Goal: Information Seeking & Learning: Find specific fact

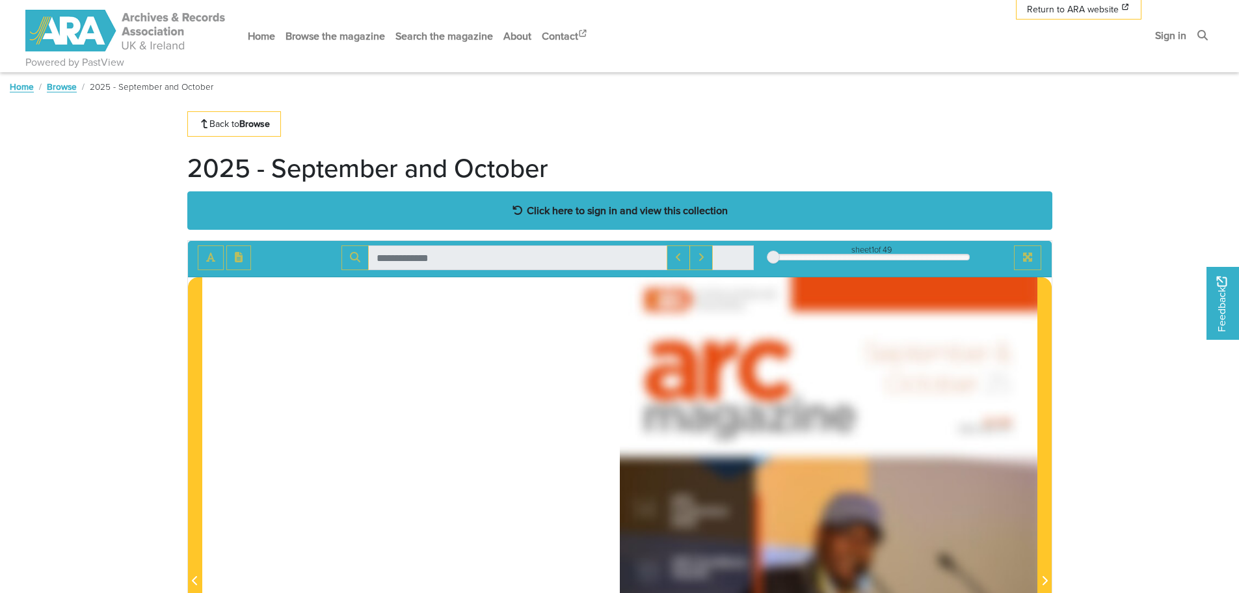
click at [583, 211] on strong "Click here to sign in and view this collection" at bounding box center [627, 210] width 201 height 14
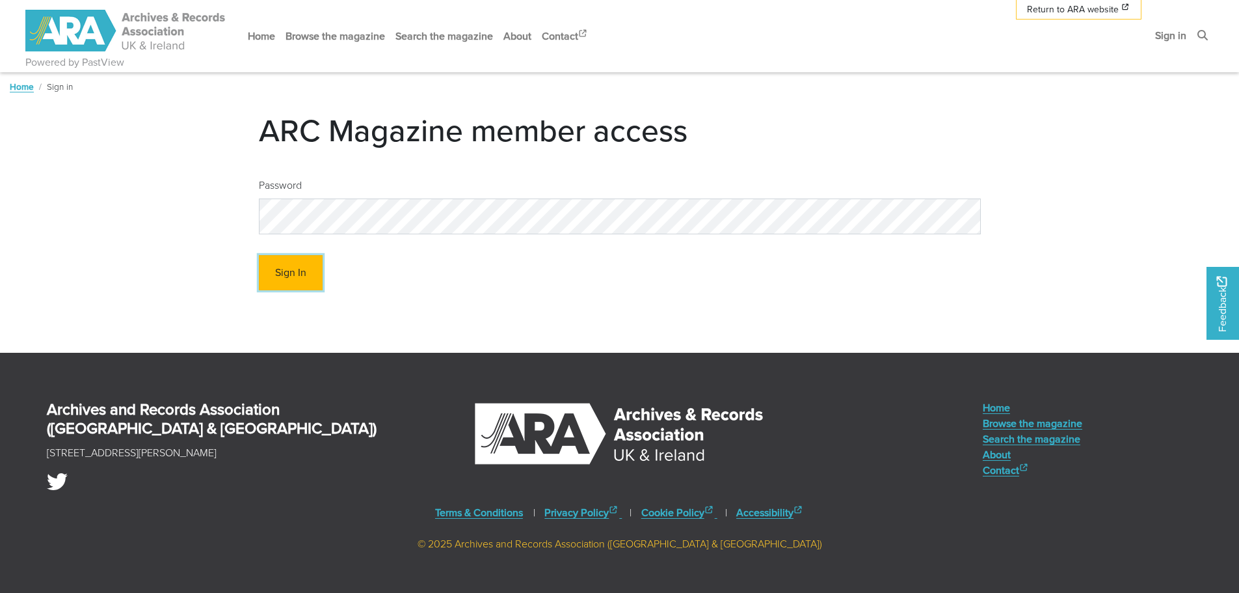
click at [295, 274] on button "Sign In" at bounding box center [291, 273] width 64 height 36
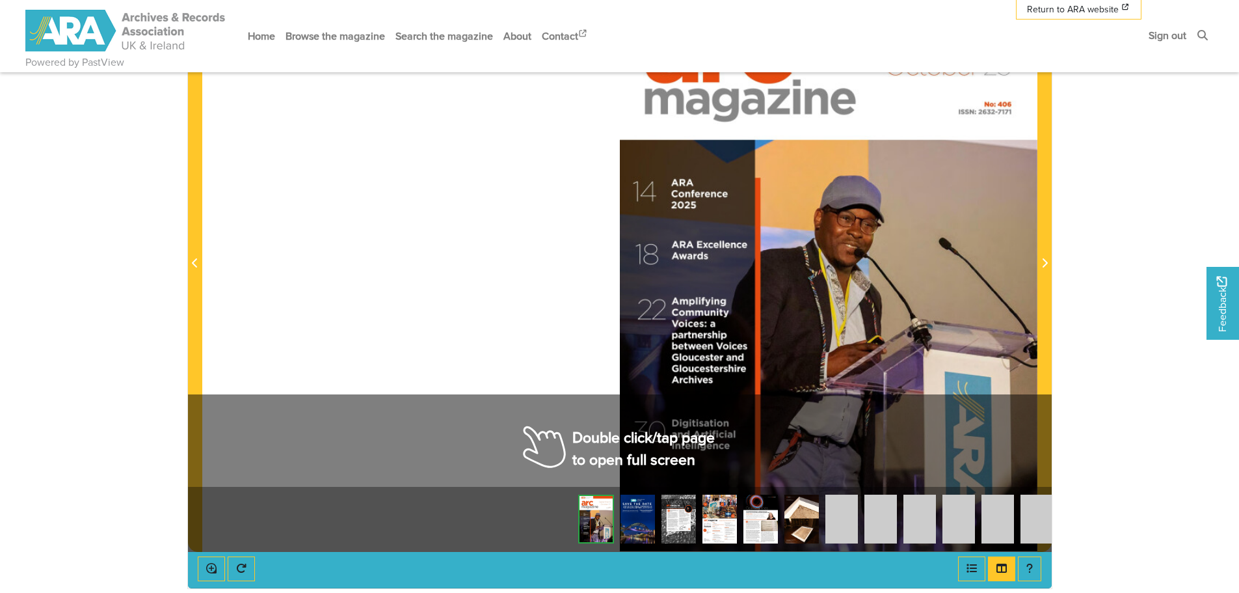
scroll to position [307, 0]
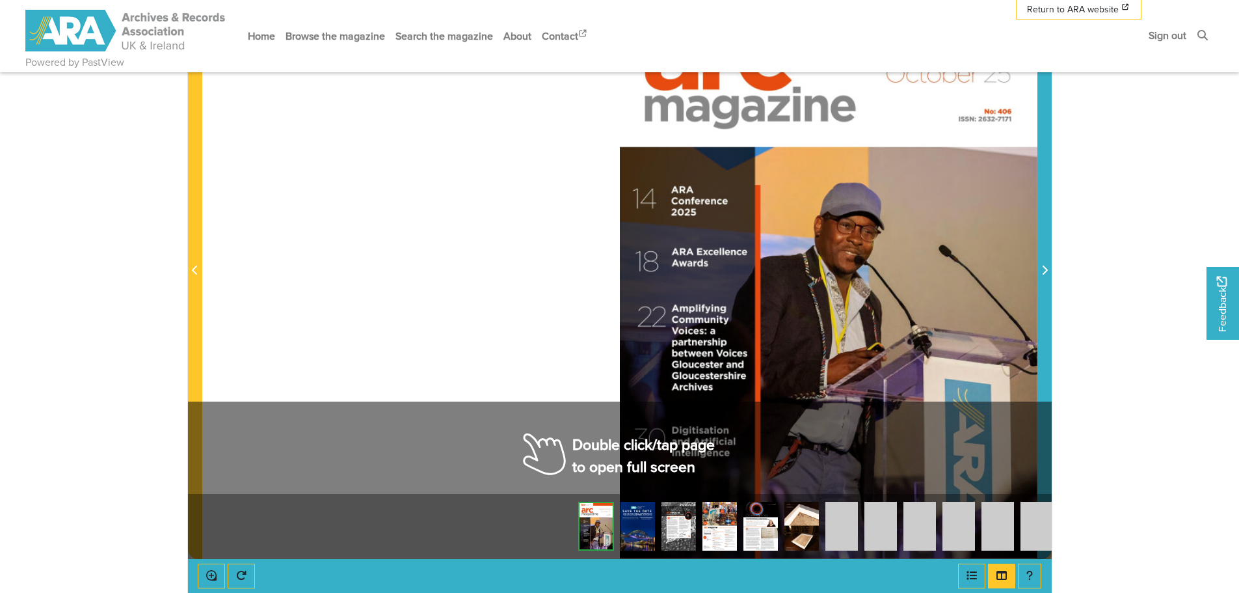
click at [1047, 270] on icon "Next Page" at bounding box center [1044, 269] width 5 height 9
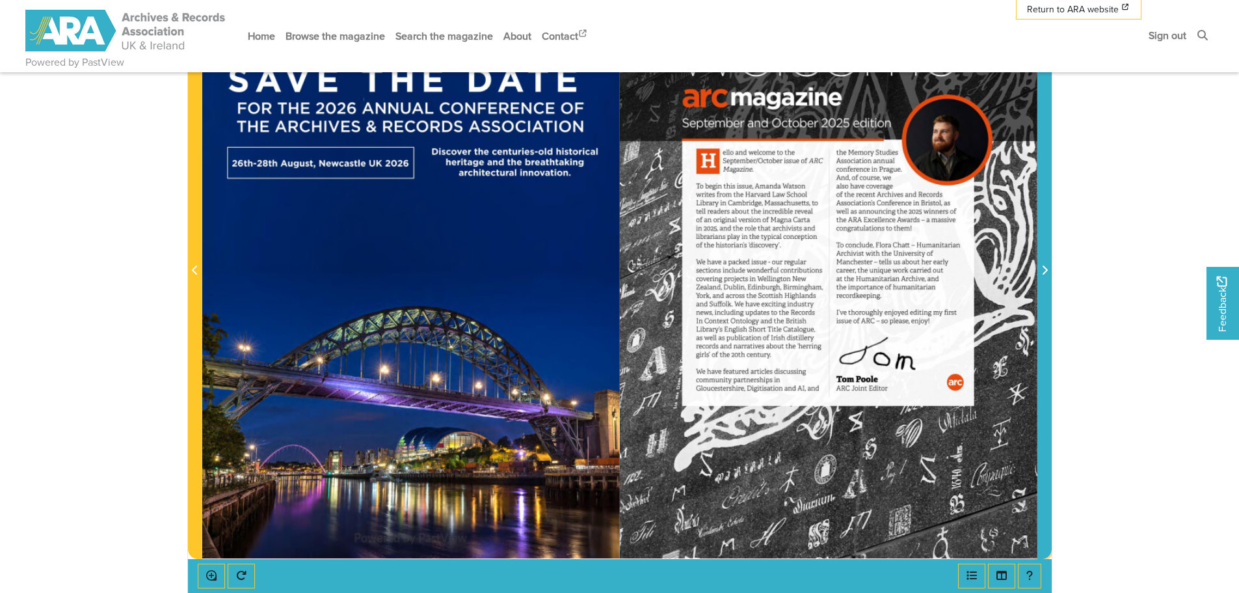
click at [1047, 271] on icon "Next Page" at bounding box center [1044, 269] width 5 height 9
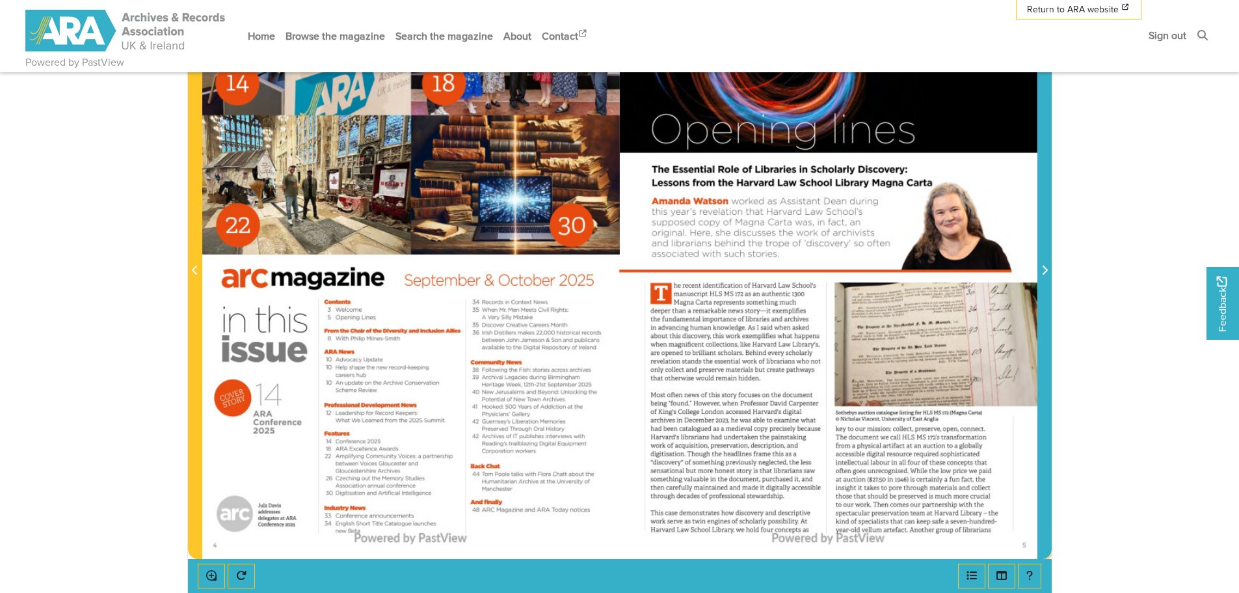
click at [1047, 271] on icon "Next Page" at bounding box center [1044, 269] width 5 height 9
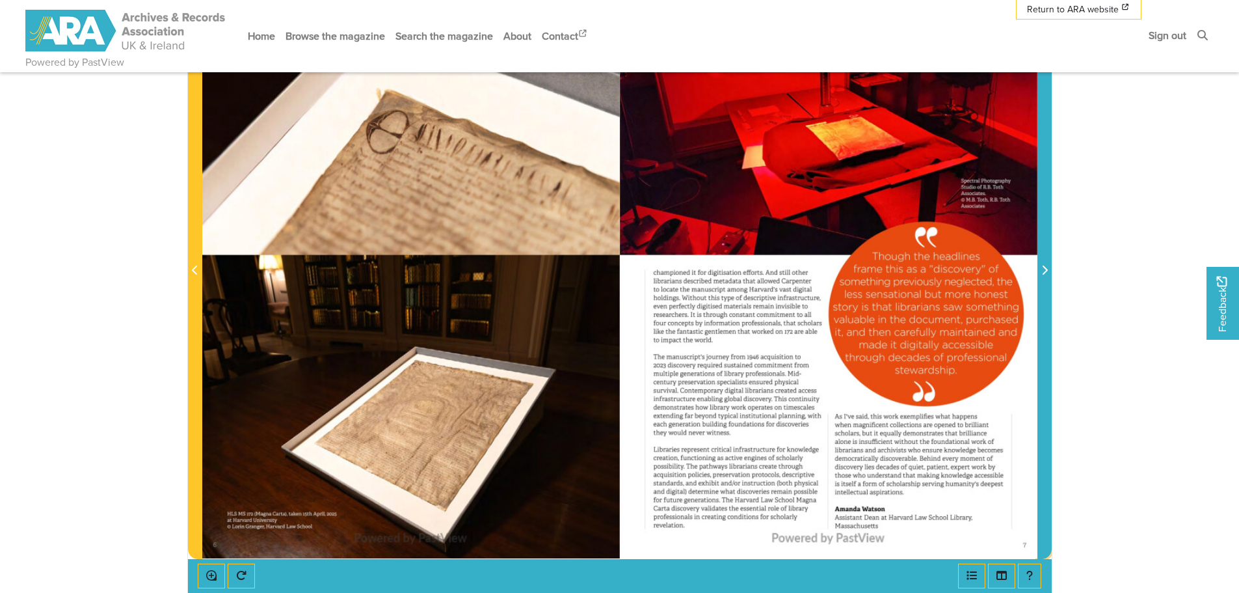
click at [1047, 271] on icon "Next Page" at bounding box center [1044, 269] width 5 height 9
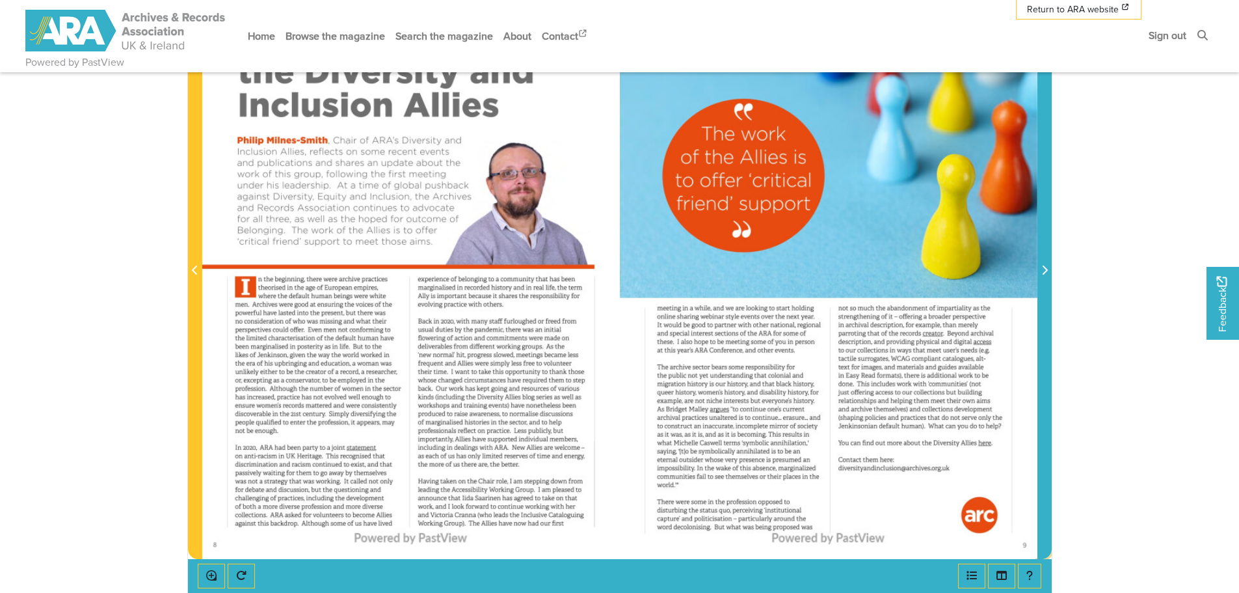
click at [1047, 271] on icon "Next Page" at bounding box center [1044, 269] width 5 height 9
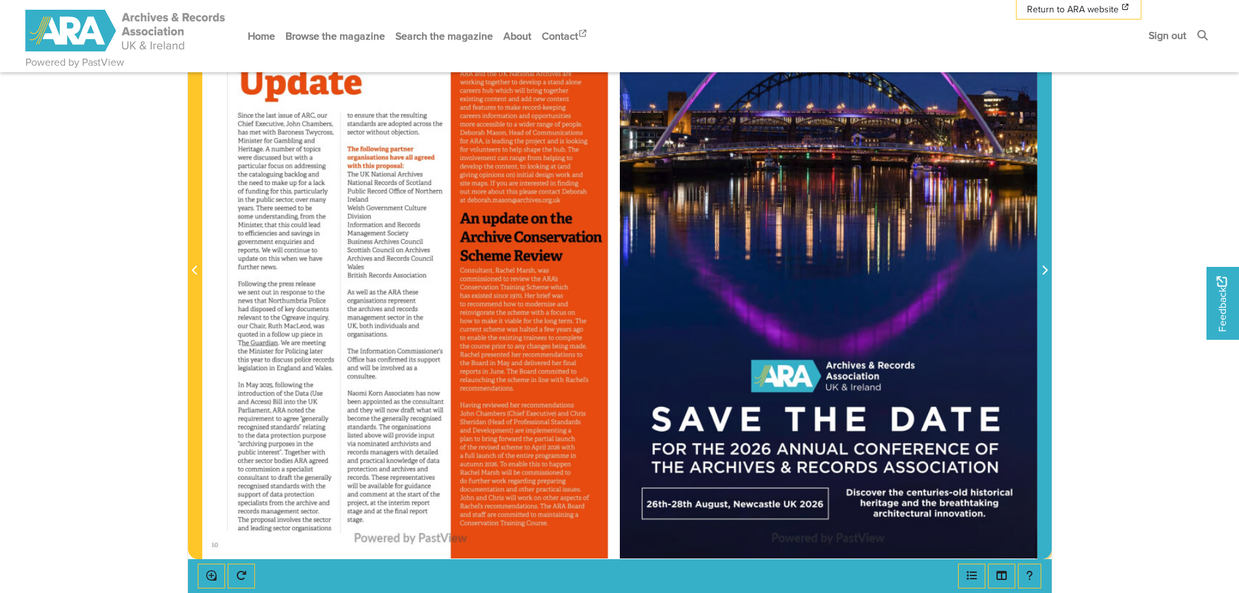
click at [1047, 271] on icon "Next Page" at bounding box center [1044, 269] width 5 height 9
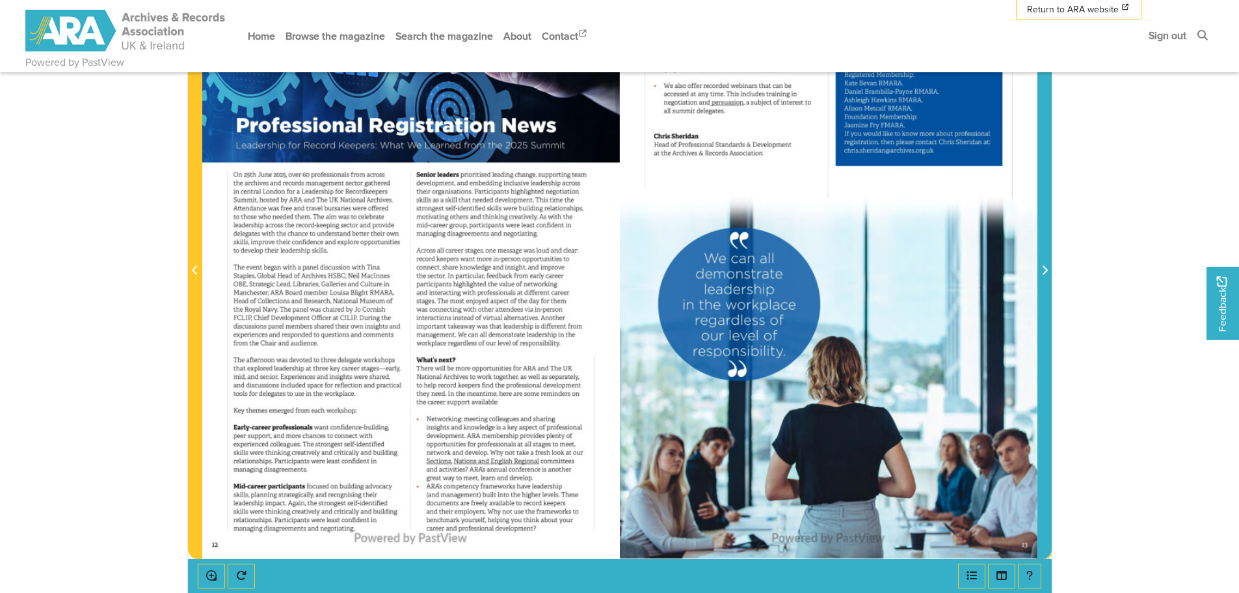
click at [1047, 271] on icon "Next Page" at bounding box center [1044, 269] width 5 height 9
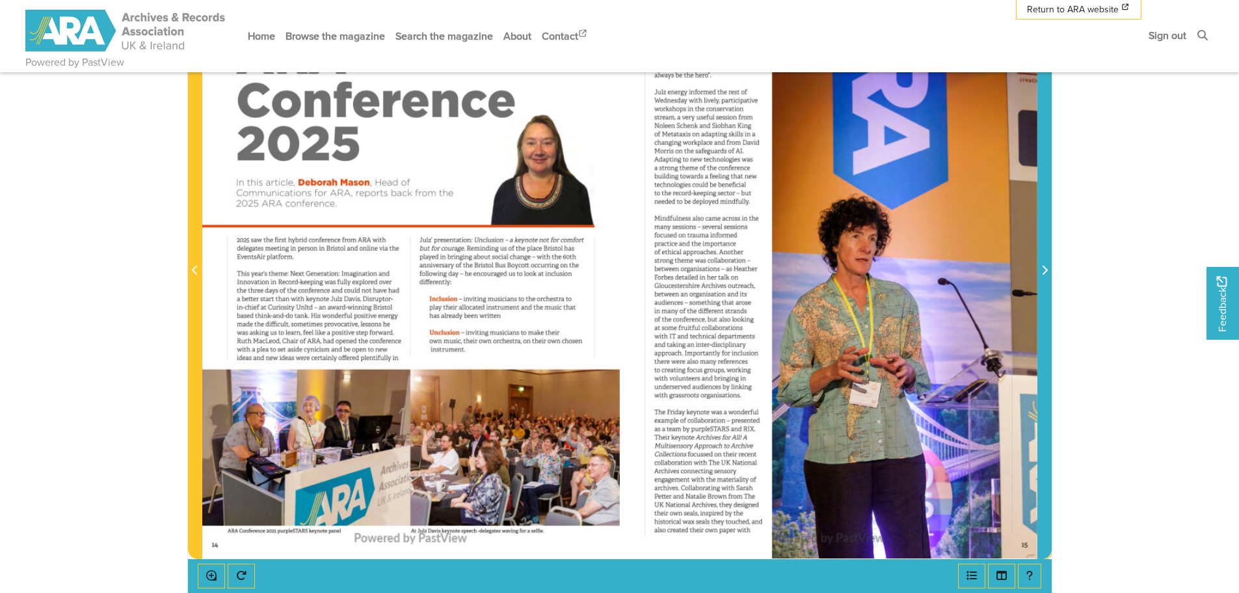
click at [1047, 271] on icon "Next Page" at bounding box center [1044, 269] width 5 height 9
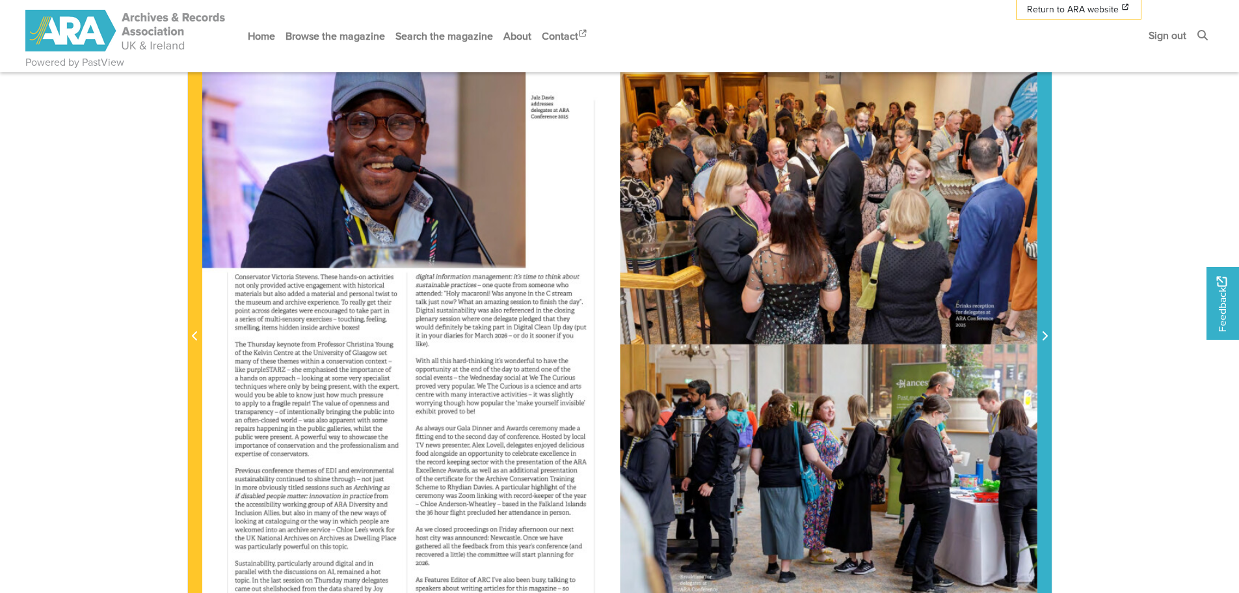
scroll to position [235, 0]
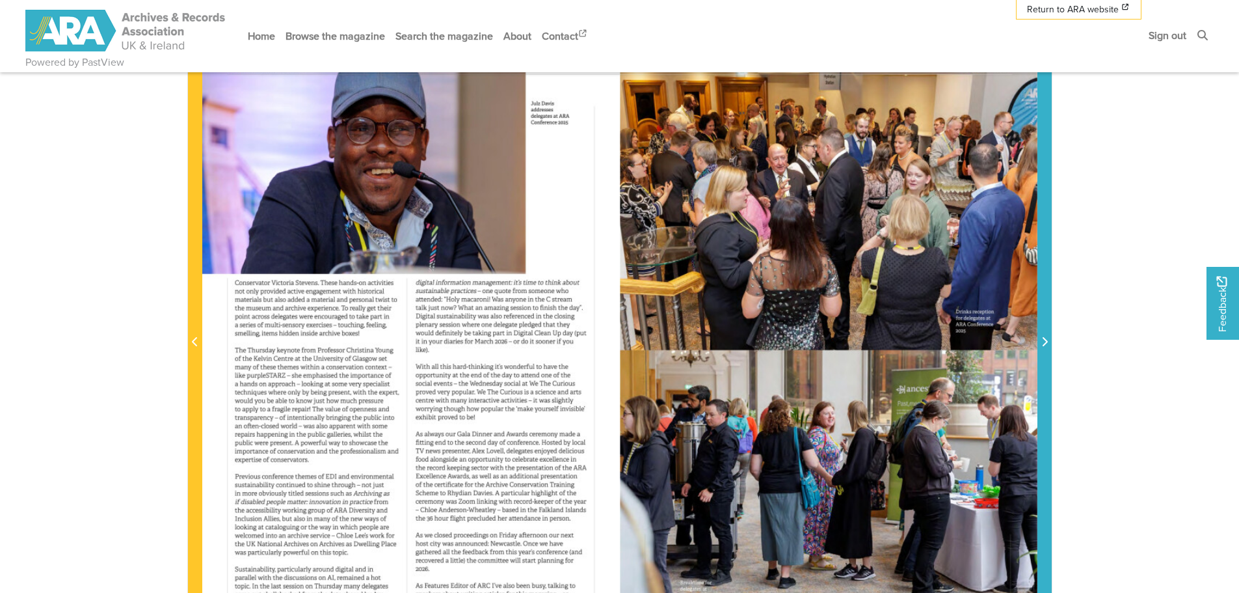
click at [1041, 344] on icon "Next Page" at bounding box center [1044, 341] width 7 height 10
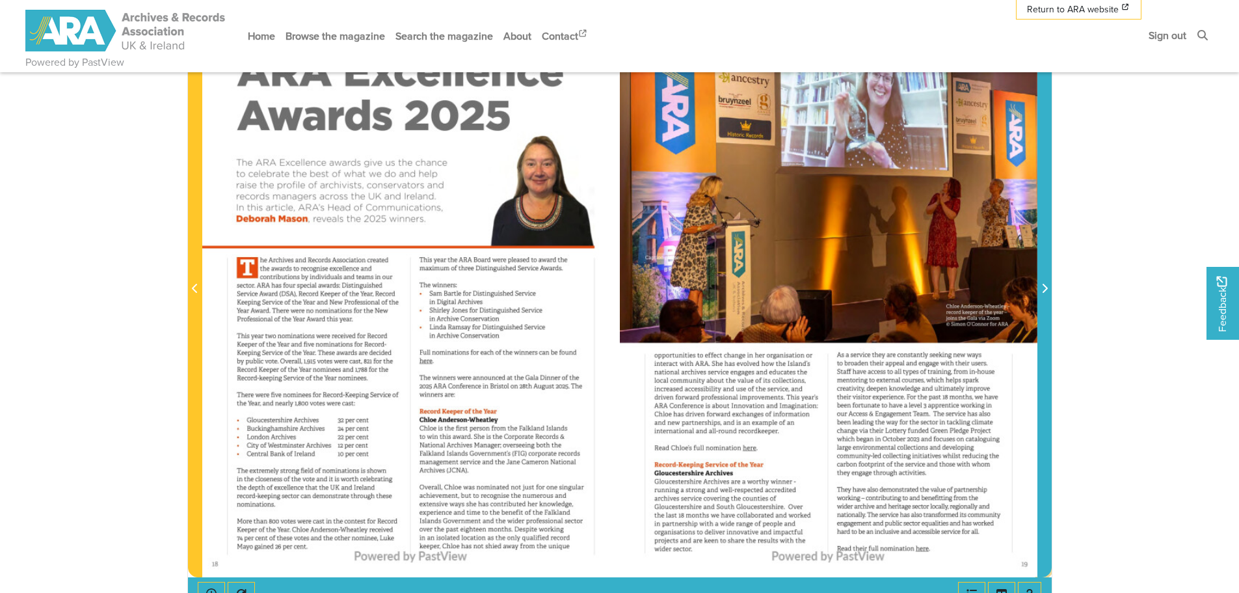
scroll to position [292, 0]
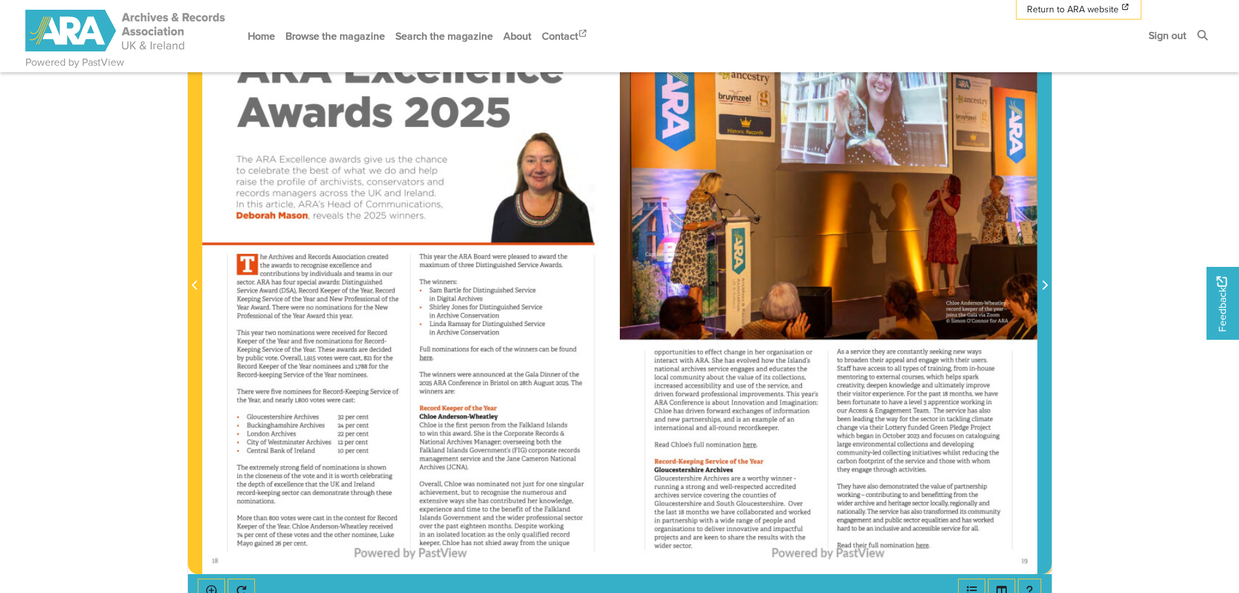
click at [1049, 286] on span "Next Page" at bounding box center [1044, 286] width 13 height 16
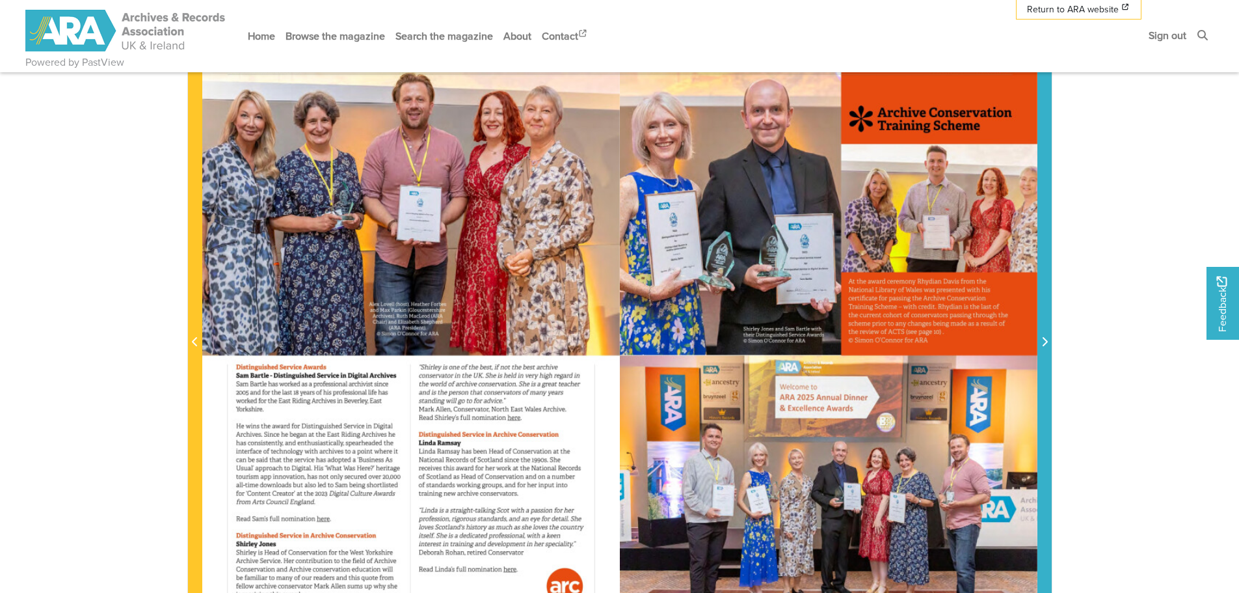
scroll to position [234, 0]
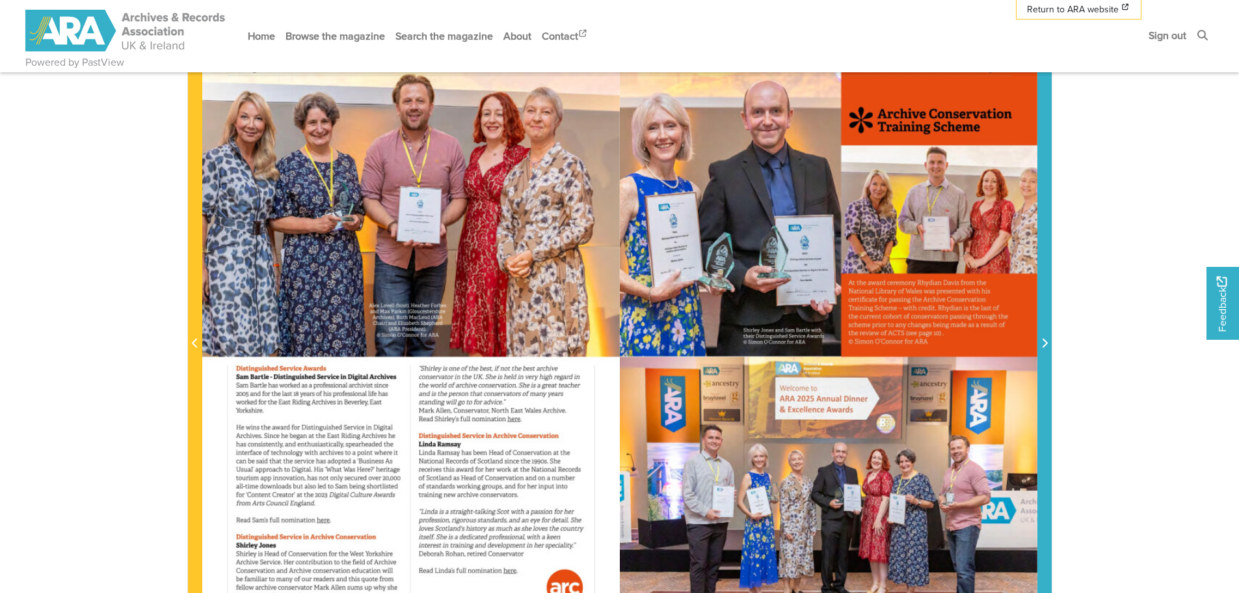
click at [1043, 345] on icon "Next Page" at bounding box center [1044, 343] width 7 height 10
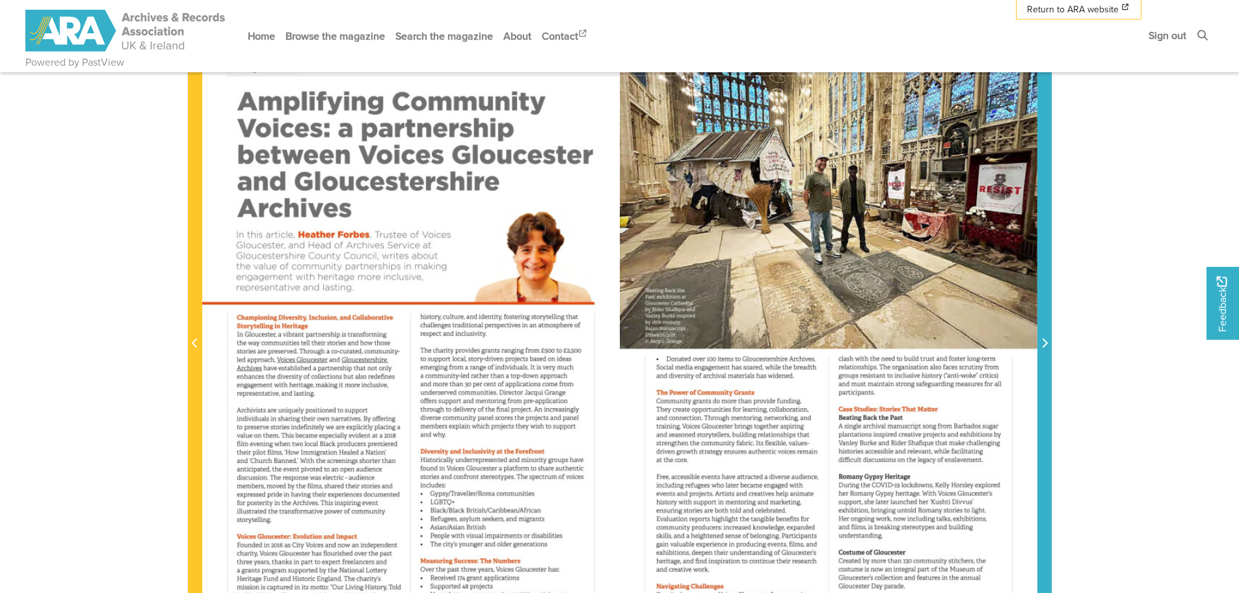
click at [1043, 345] on icon "Next Page" at bounding box center [1044, 343] width 7 height 10
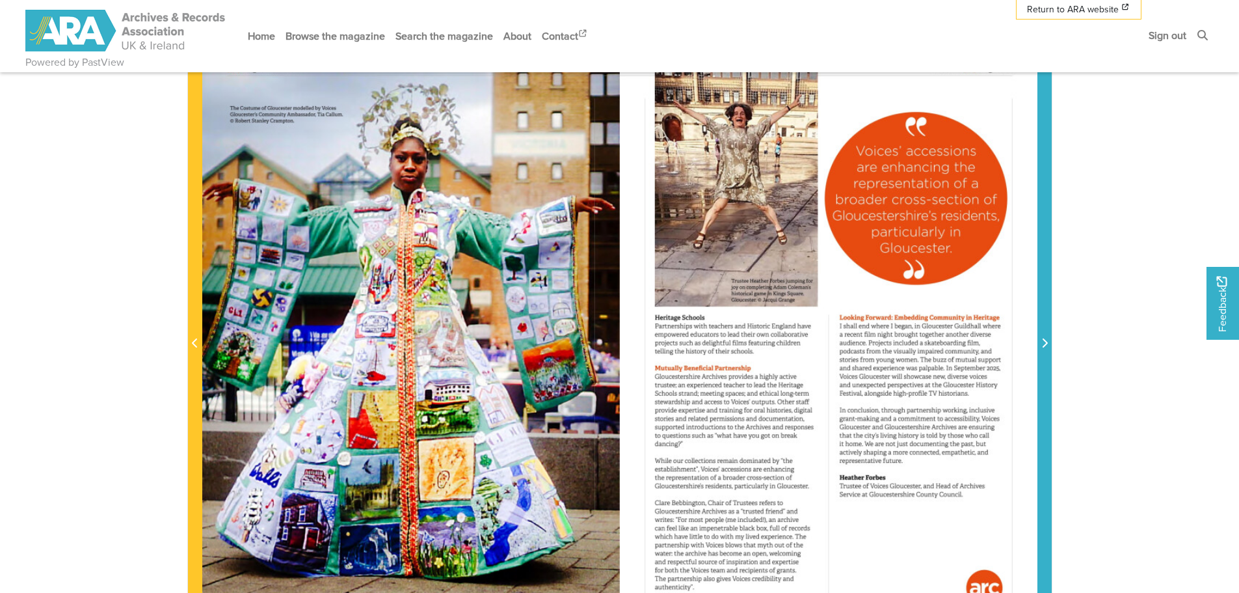
click at [1043, 345] on icon "Next Page" at bounding box center [1044, 343] width 7 height 10
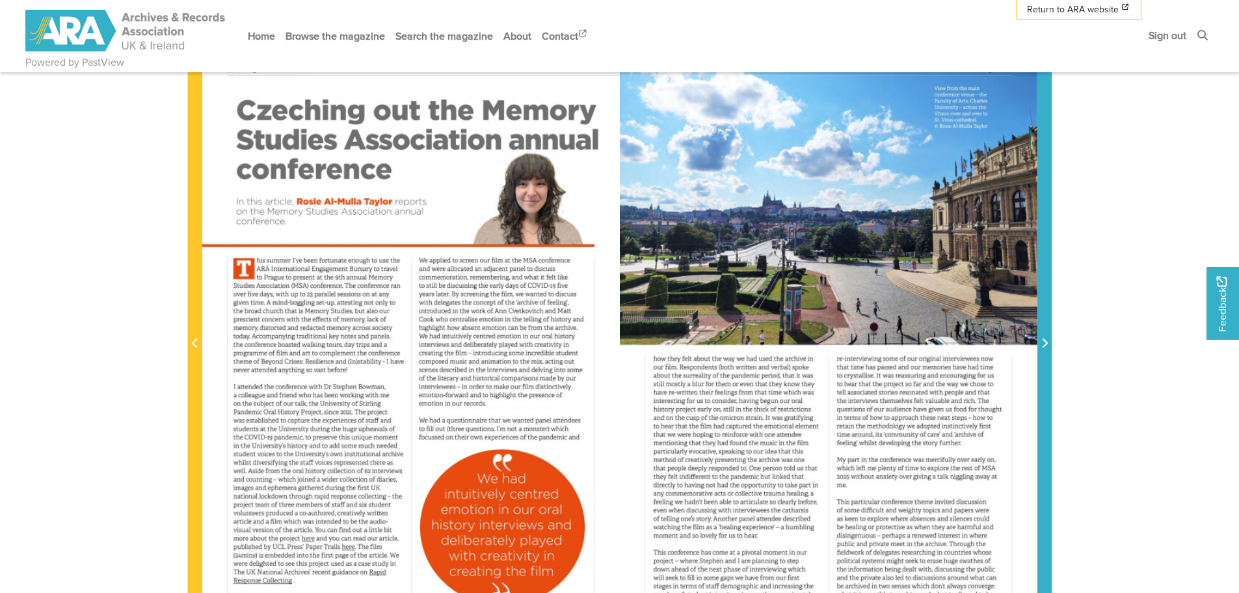
click at [1043, 345] on icon "Next Page" at bounding box center [1044, 343] width 7 height 10
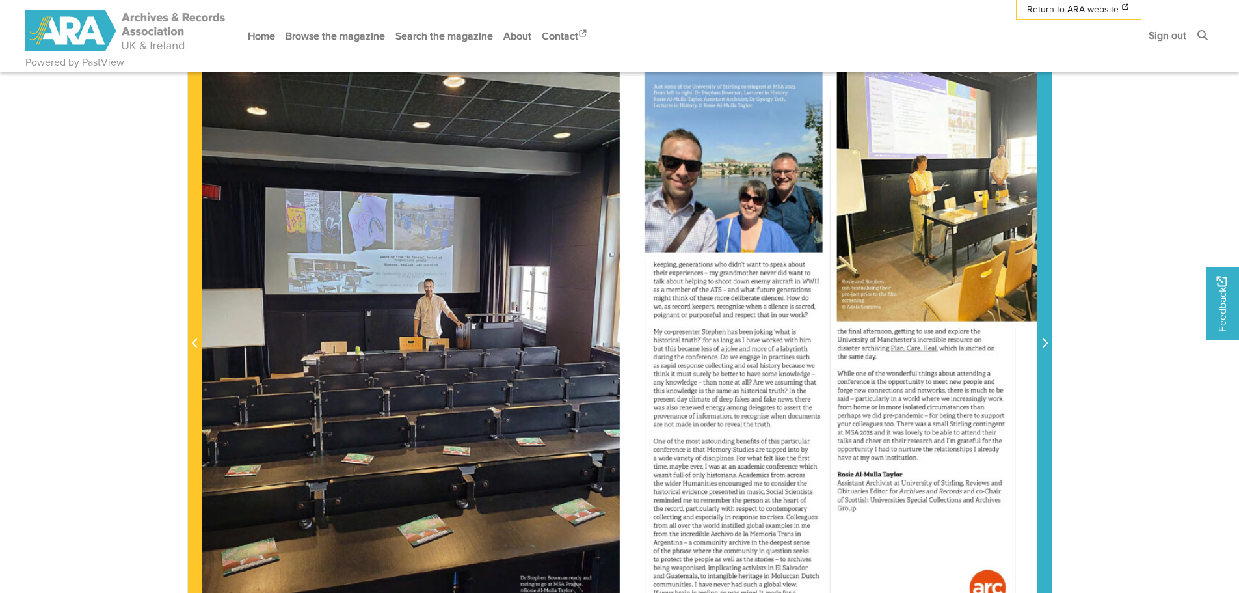
click at [1043, 345] on icon "Next Page" at bounding box center [1044, 343] width 7 height 10
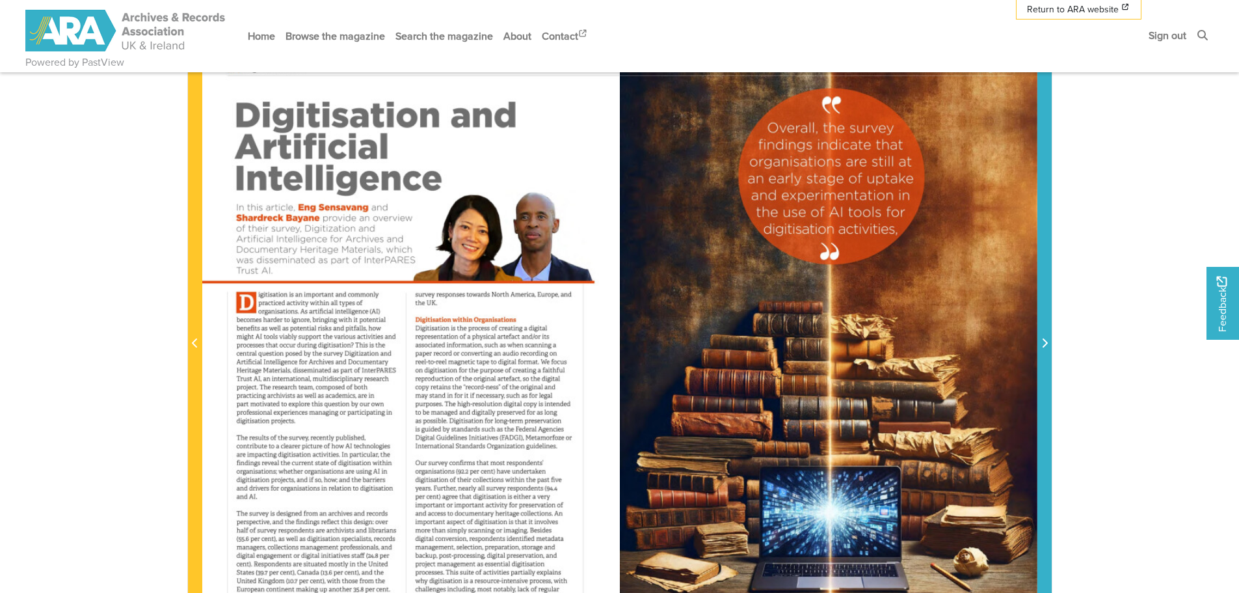
click at [1043, 345] on icon "Next Page" at bounding box center [1044, 343] width 7 height 10
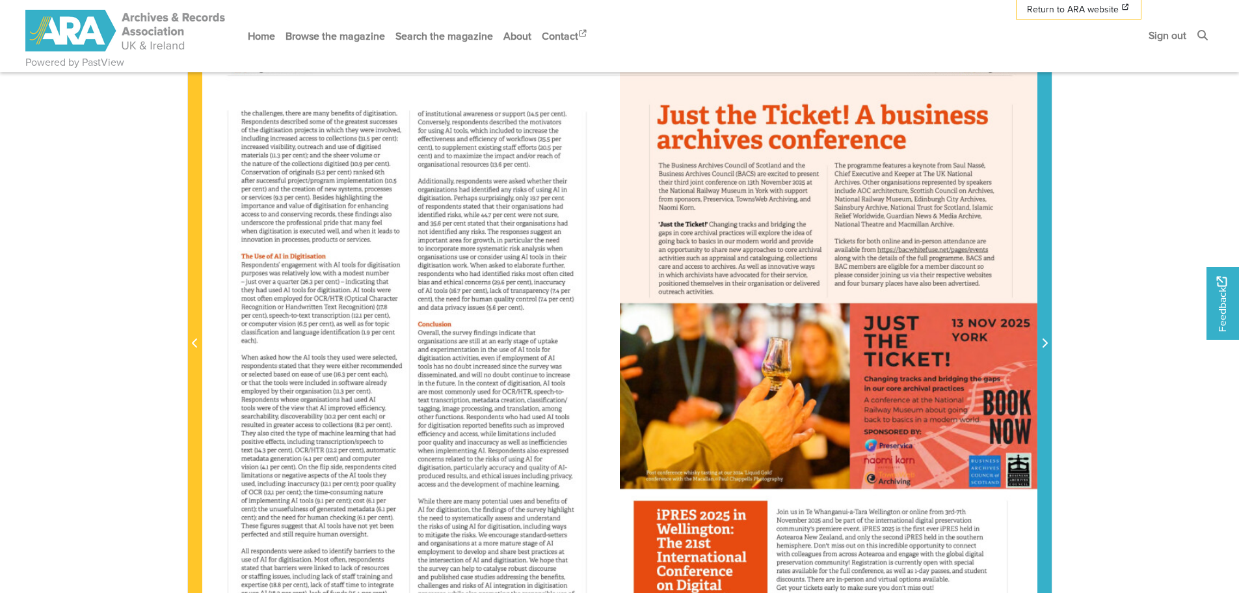
click at [1043, 345] on icon "Next Page" at bounding box center [1044, 343] width 7 height 10
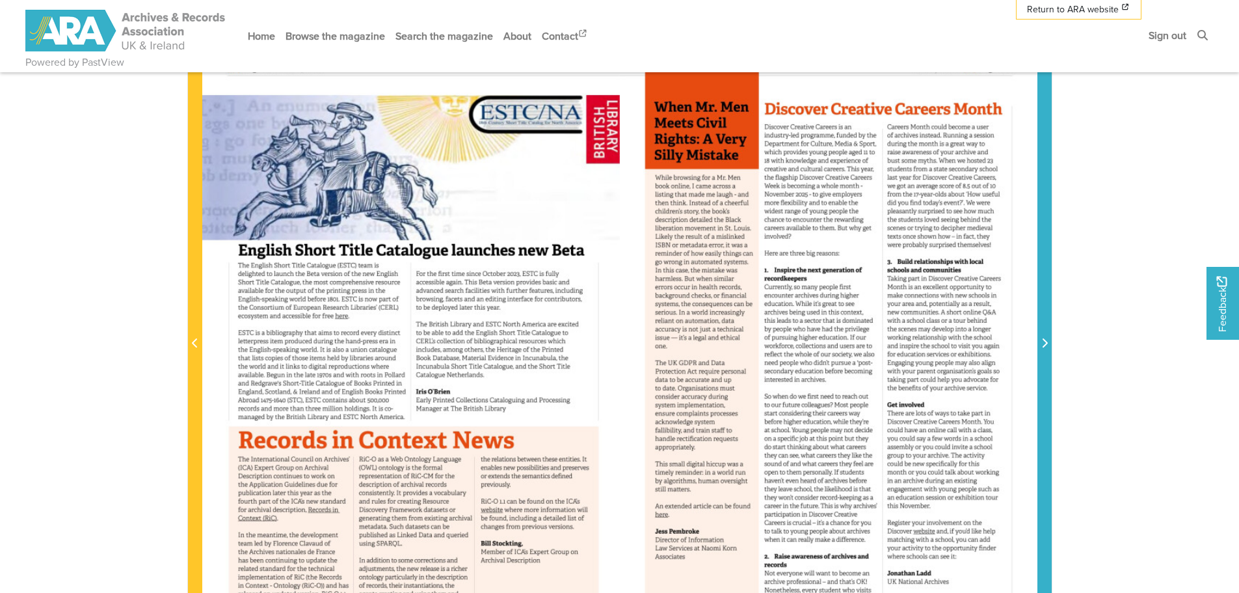
click at [1043, 345] on icon "Next Page" at bounding box center [1044, 343] width 7 height 10
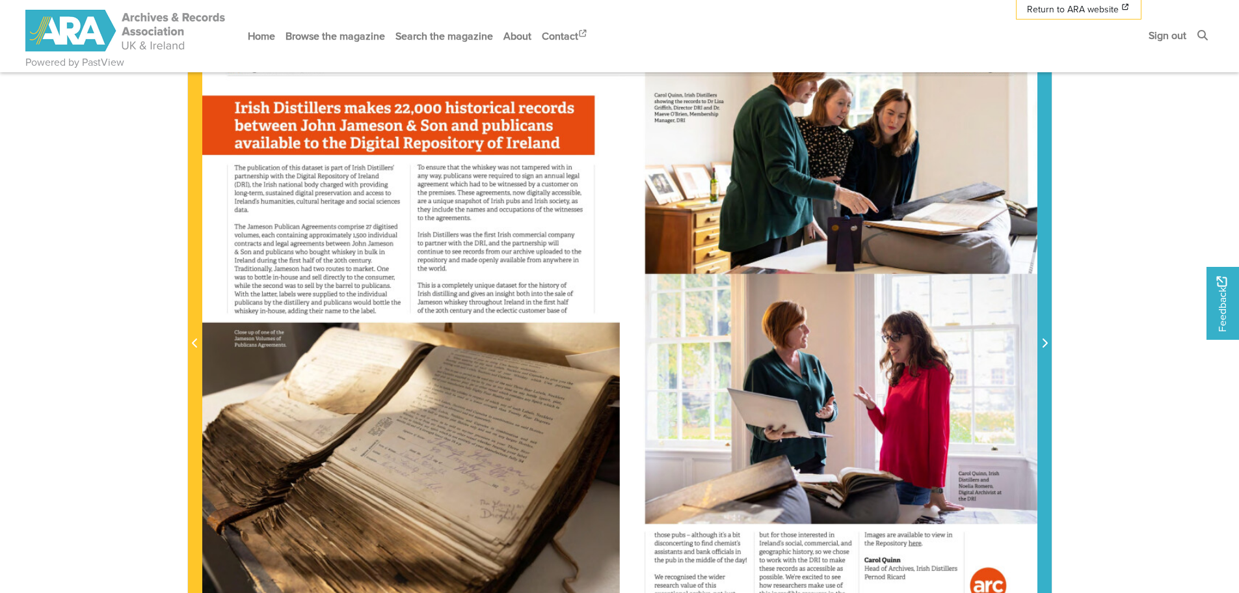
click at [1043, 345] on icon "Next Page" at bounding box center [1044, 343] width 7 height 10
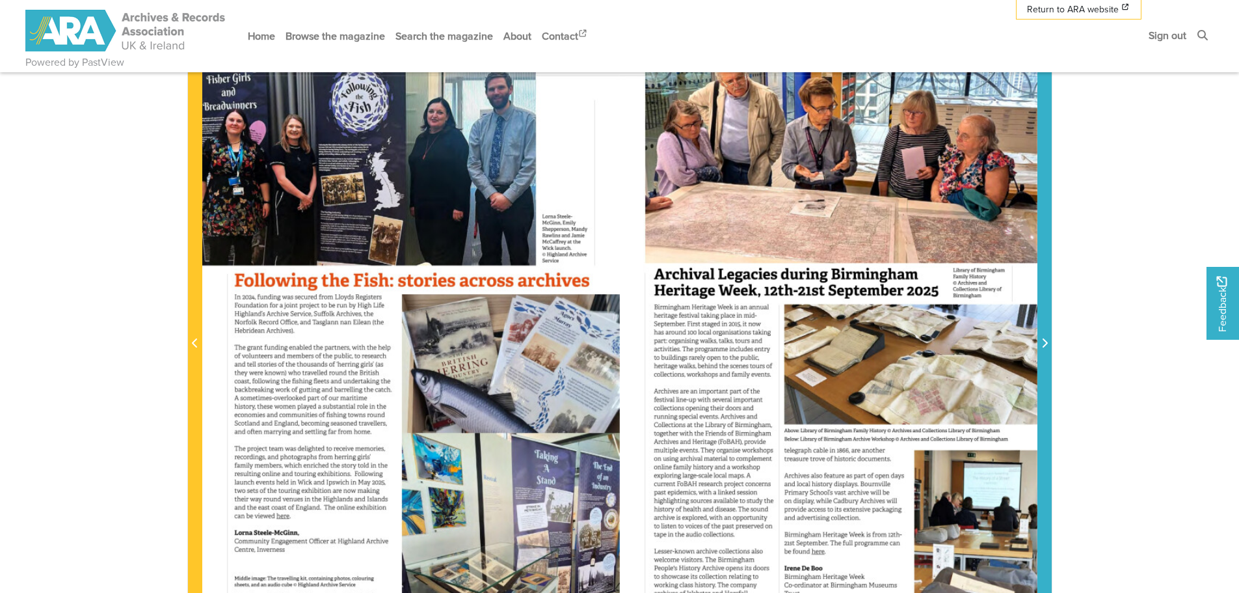
click at [1043, 345] on icon "Next Page" at bounding box center [1044, 343] width 7 height 10
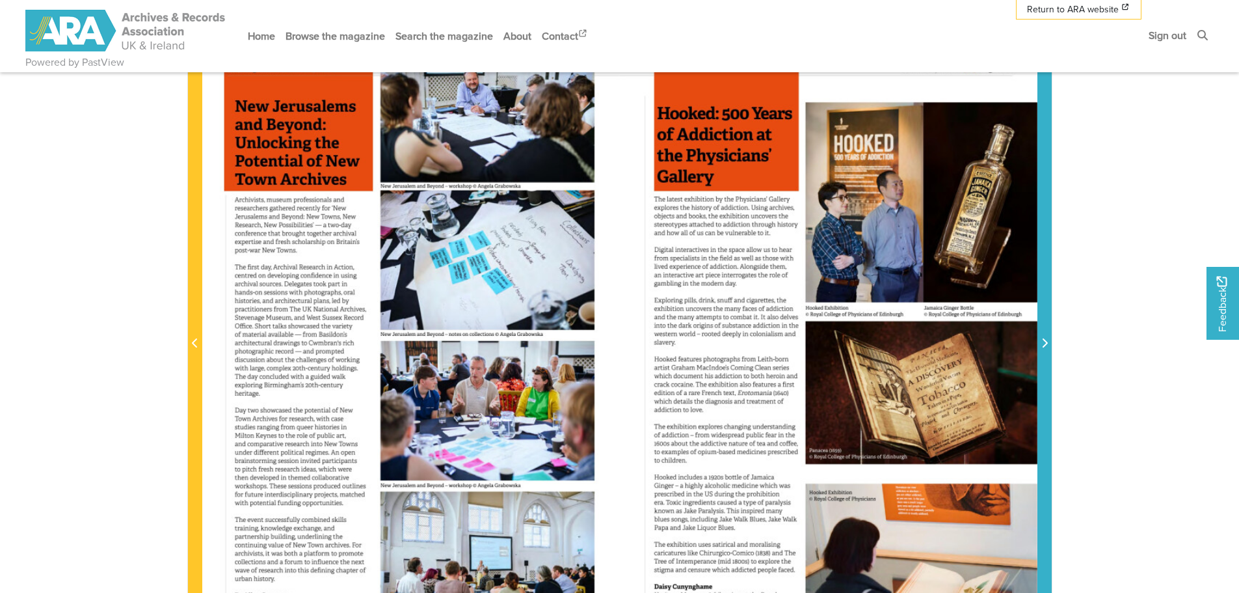
click at [1043, 345] on icon "Next Page" at bounding box center [1044, 343] width 7 height 10
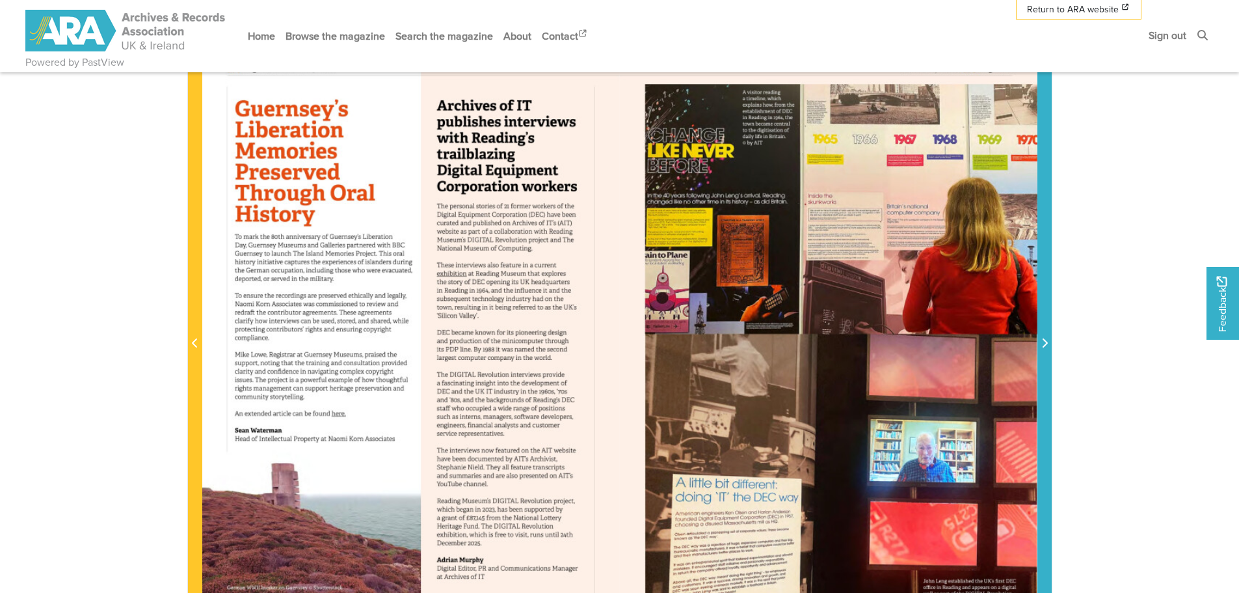
click at [1043, 345] on icon "Next Page" at bounding box center [1044, 343] width 7 height 10
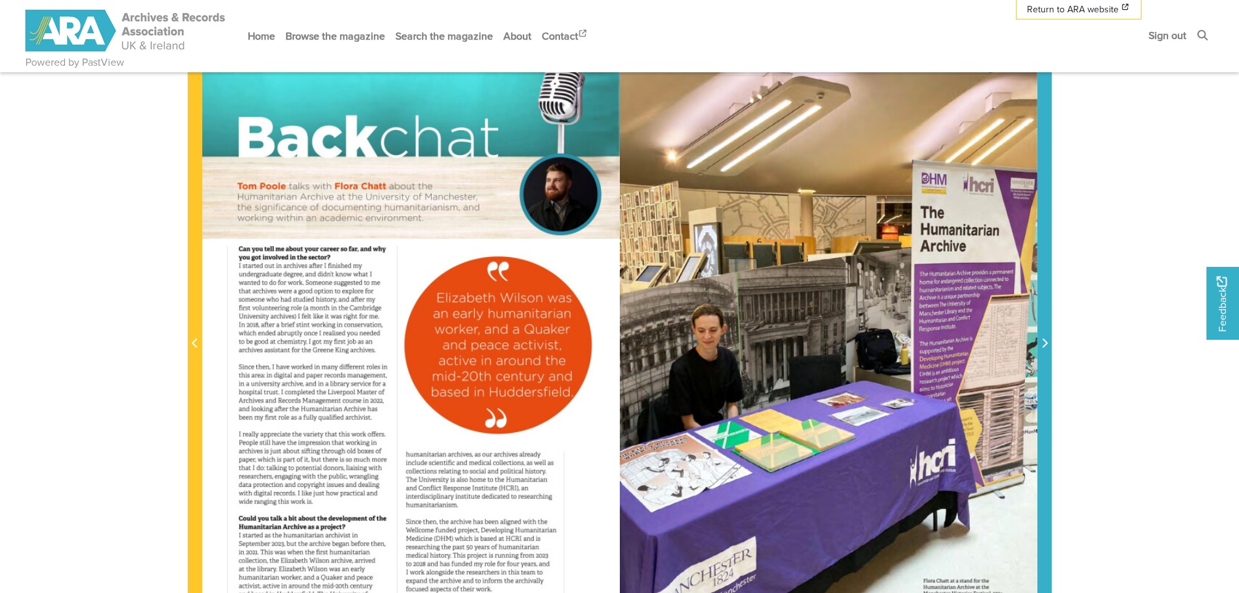
click at [1043, 345] on icon "Next Page" at bounding box center [1044, 343] width 7 height 10
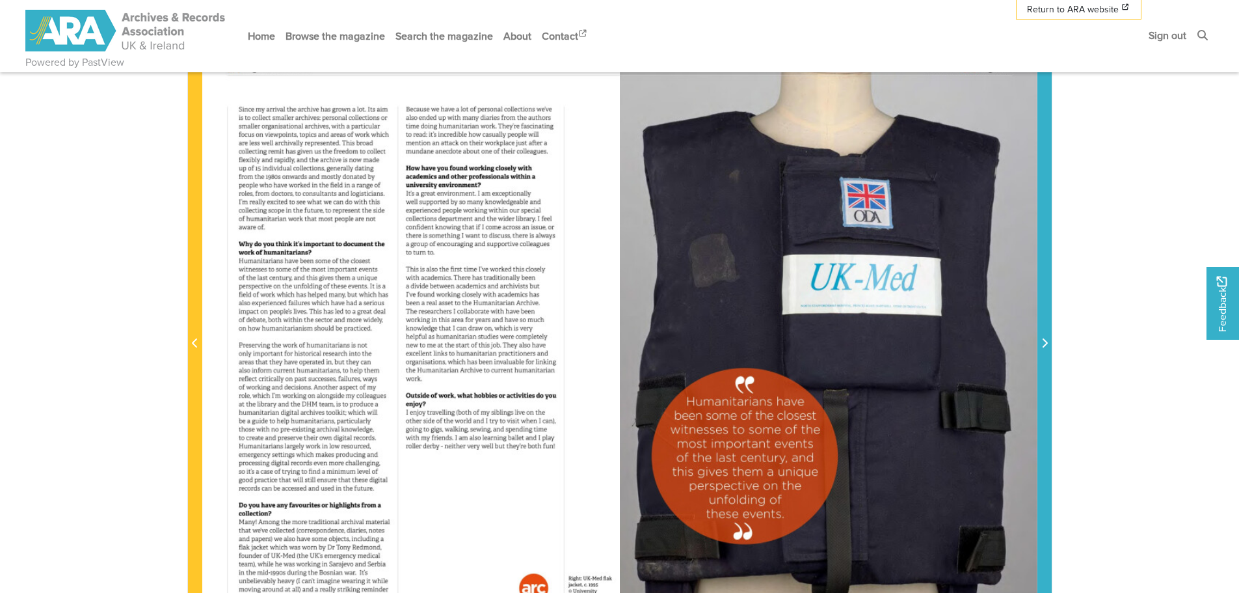
click at [1043, 345] on icon "Next Page" at bounding box center [1044, 343] width 7 height 10
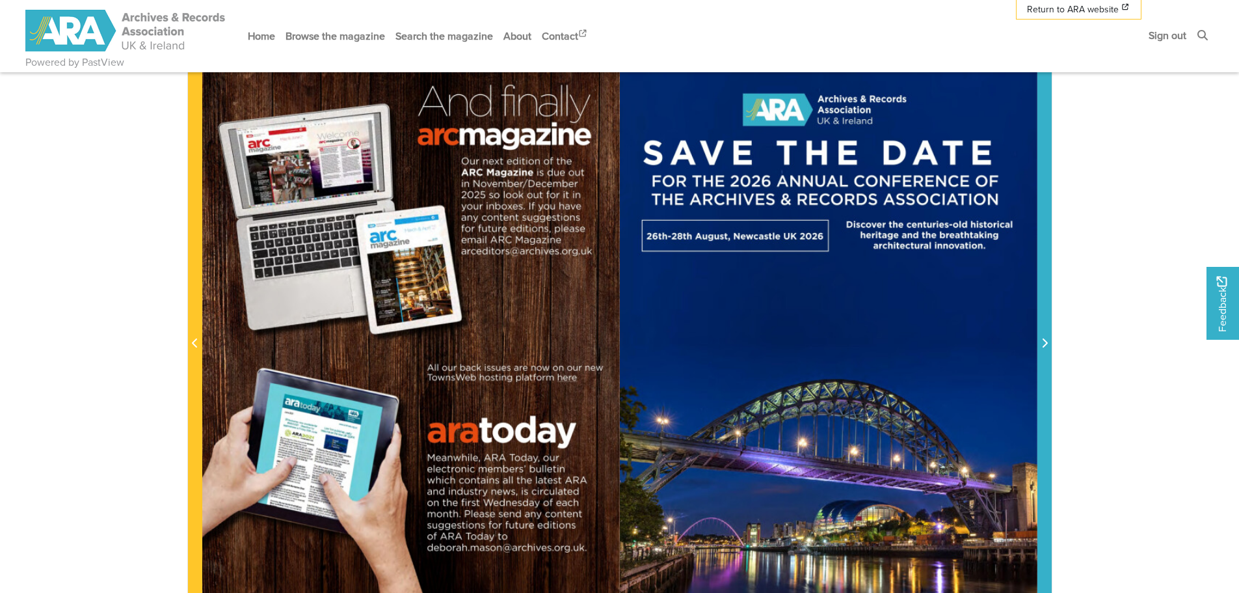
click at [1043, 345] on icon "Next Page" at bounding box center [1044, 343] width 7 height 10
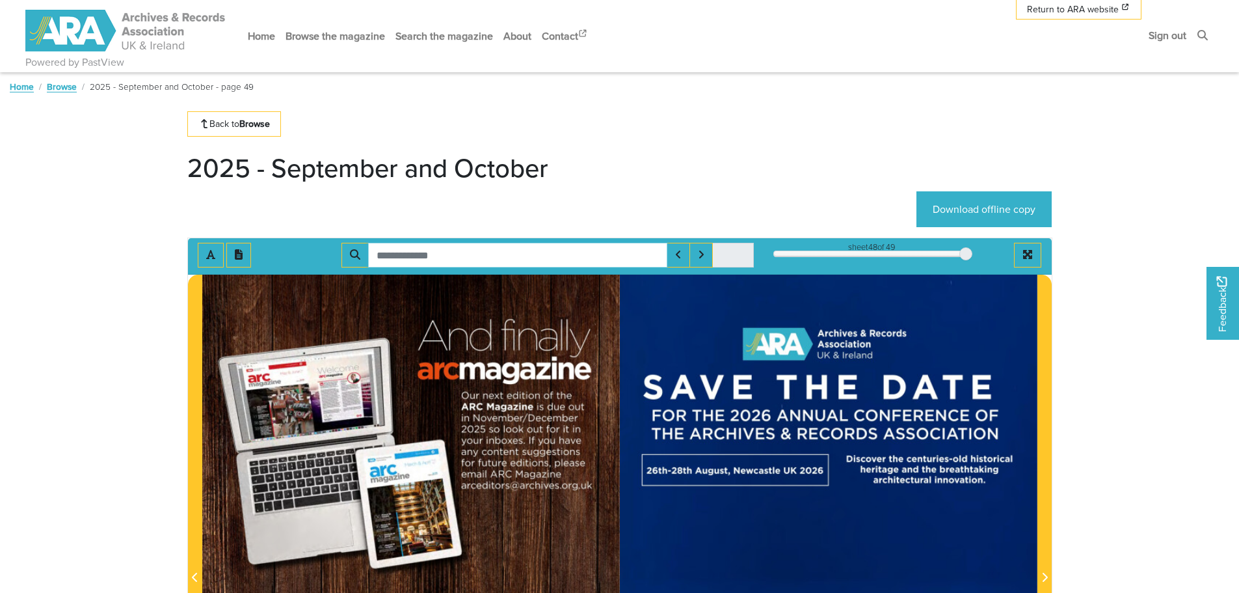
click at [394, 260] on input "Search for" at bounding box center [517, 255] width 299 height 25
type input "**********"
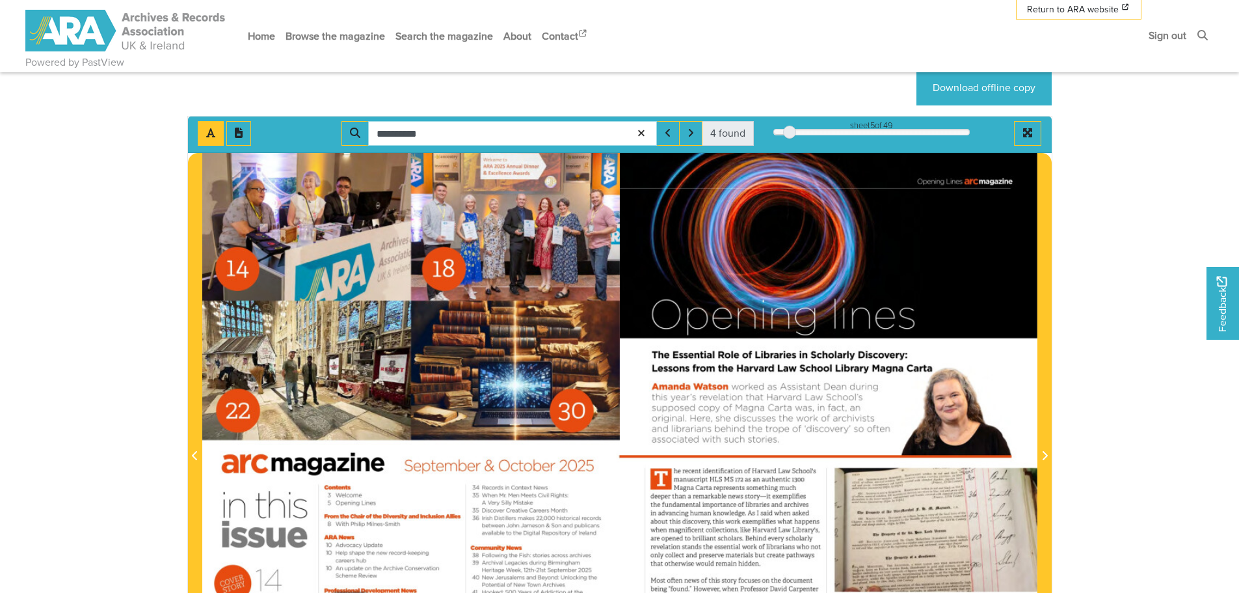
scroll to position [133, 0]
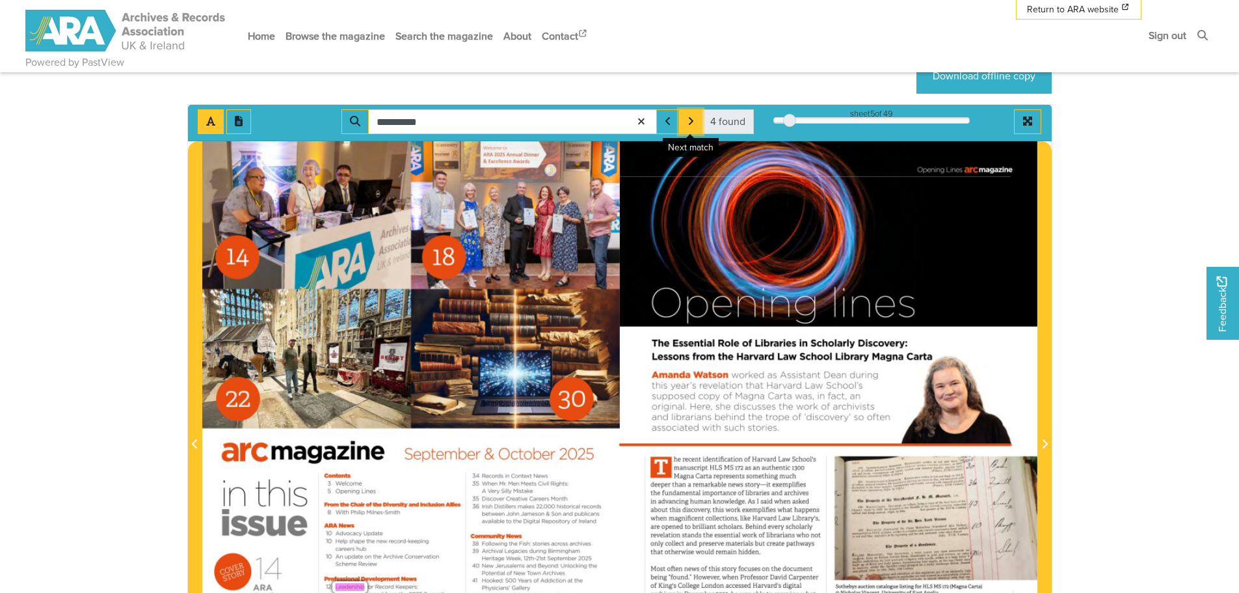
click at [692, 118] on icon "Next Match" at bounding box center [691, 121] width 7 height 10
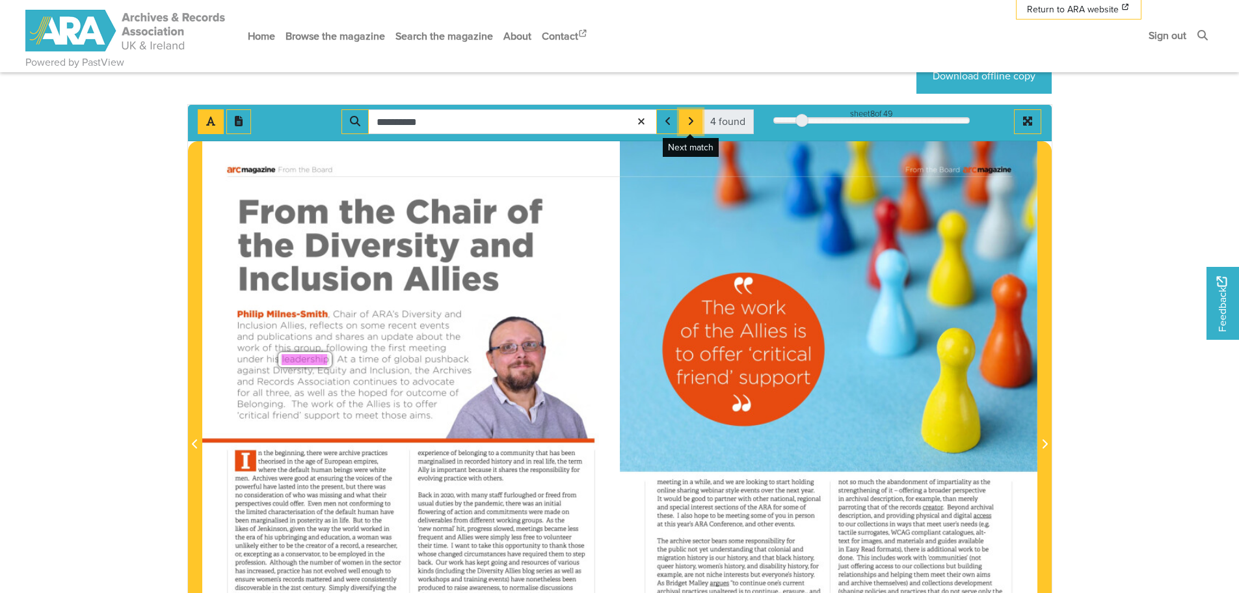
click at [692, 118] on icon "Next Match" at bounding box center [691, 121] width 7 height 10
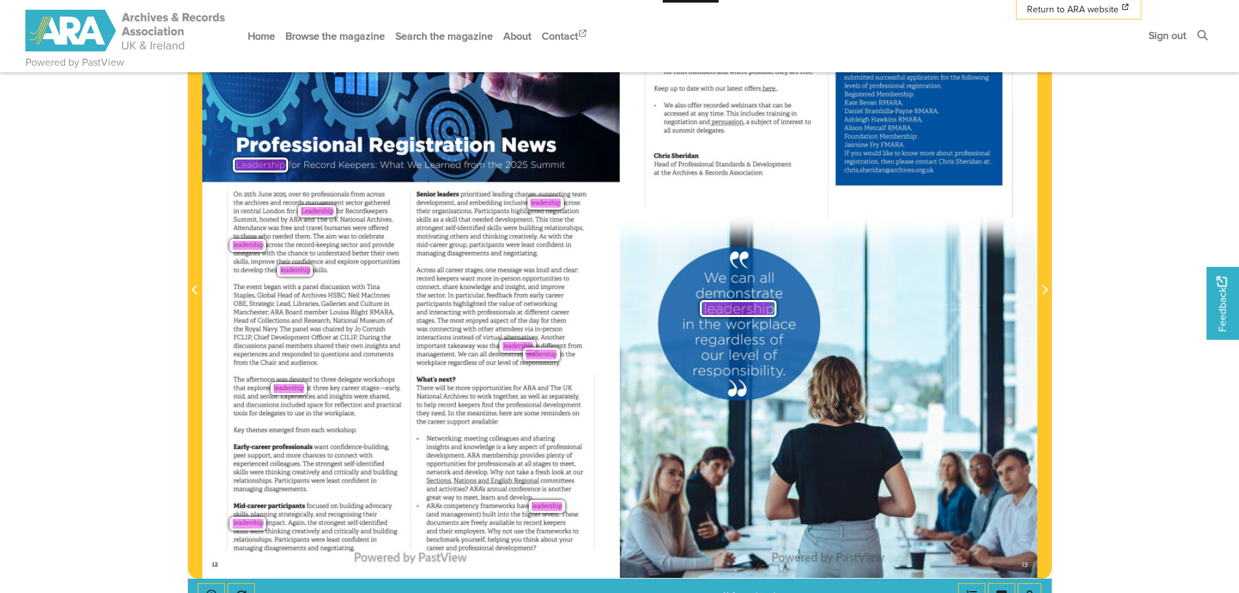
scroll to position [290, 0]
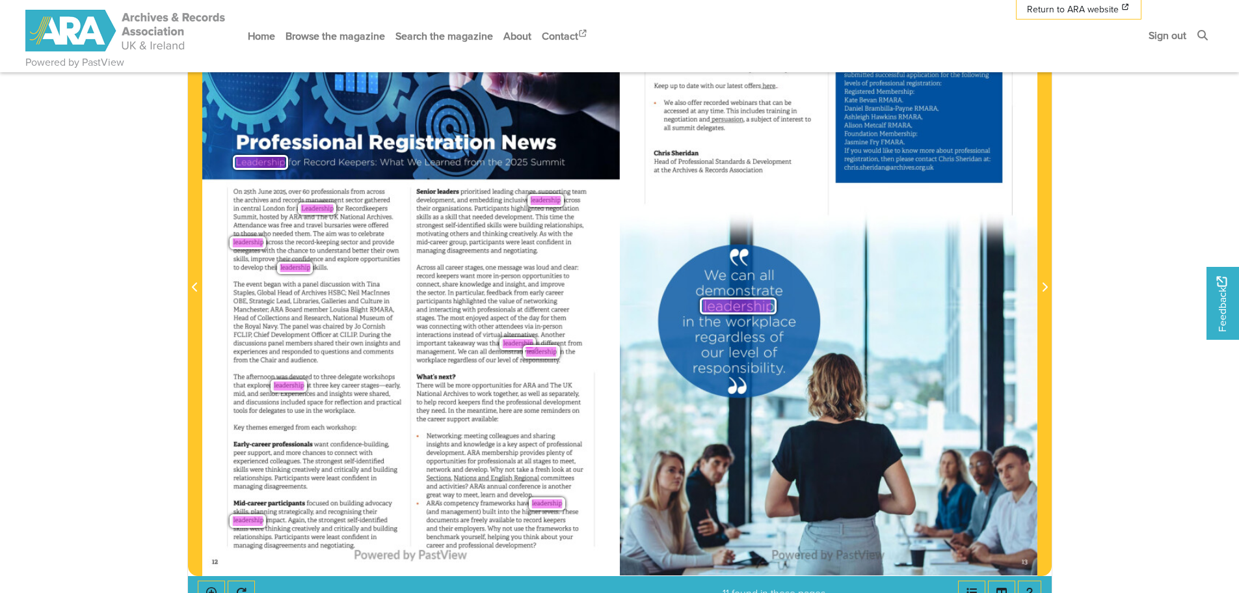
click at [137, 306] on body "Powered by PastView Menu" at bounding box center [619, 358] width 1239 height 1297
click at [594, 218] on div "++++ arcmagazine Professional Development News TRAINING 12 ++ ++ ++ ++++ ++ +++…" at bounding box center [411, 279] width 418 height 591
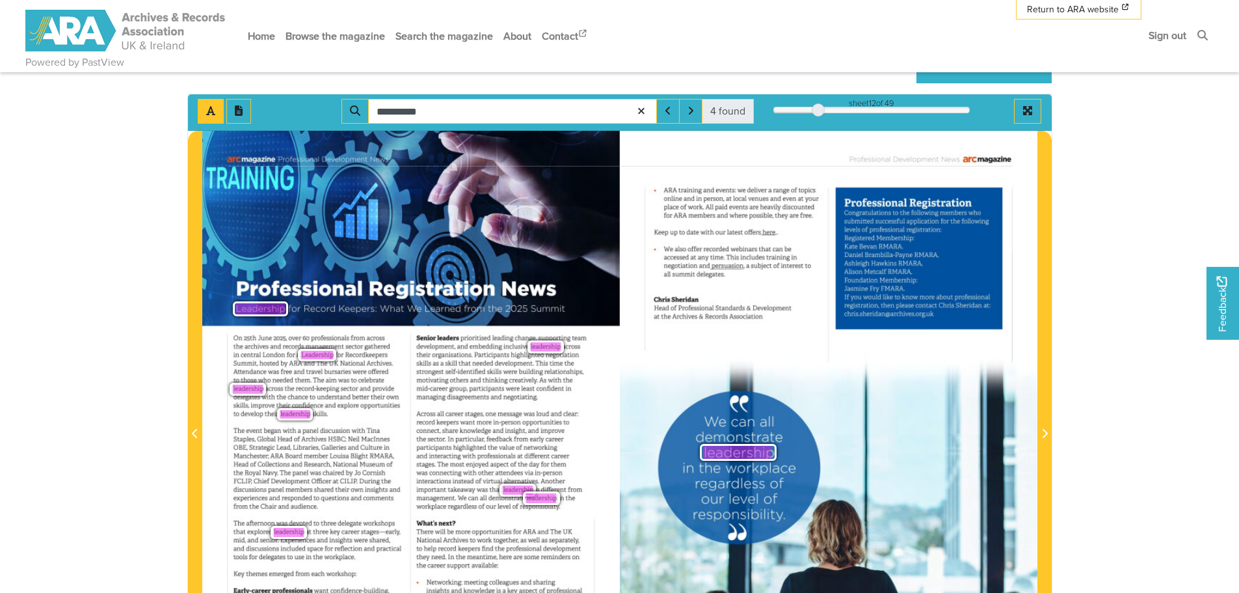
scroll to position [138, 0]
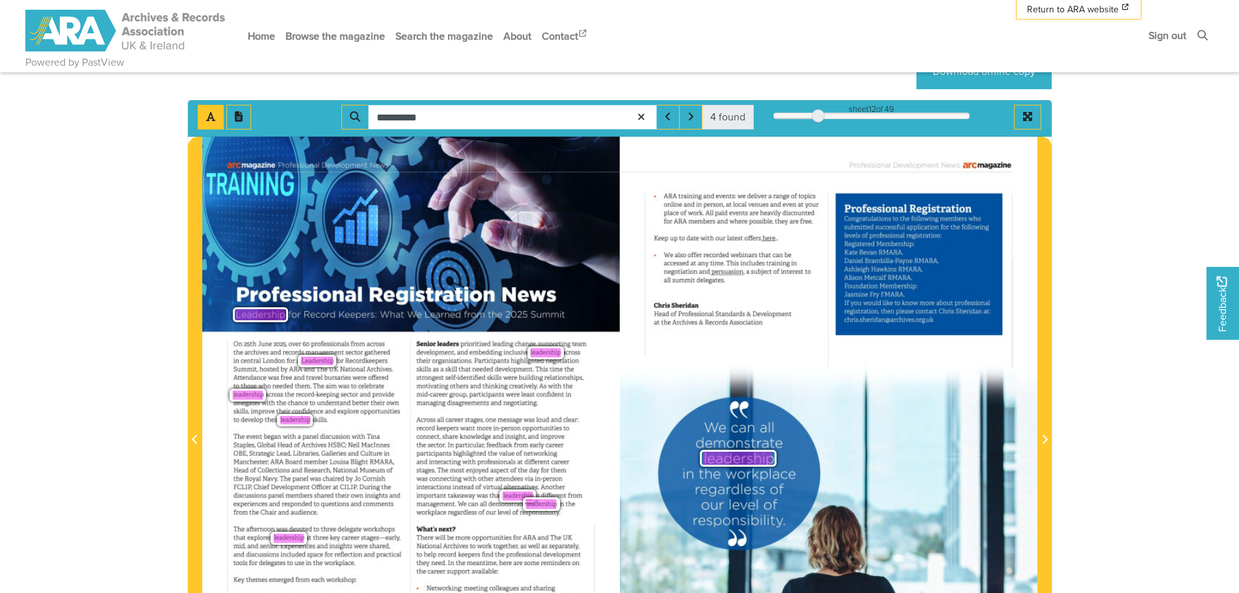
click at [633, 121] on input "**********" at bounding box center [512, 117] width 289 height 25
click at [639, 117] on icon at bounding box center [641, 117] width 10 height 10
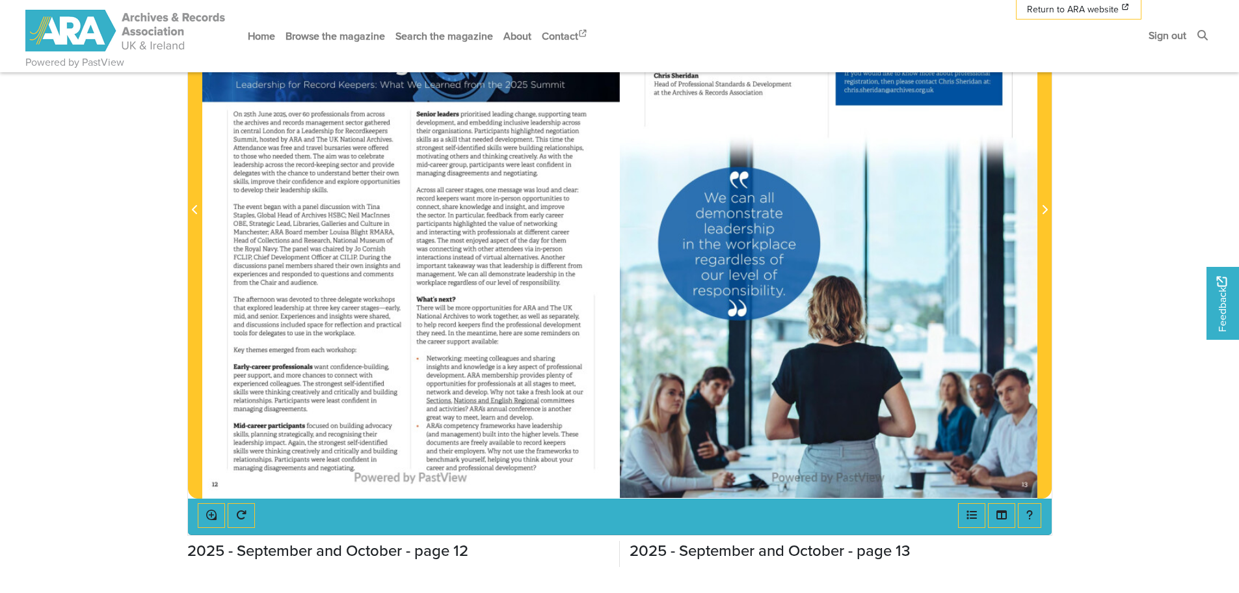
scroll to position [364, 0]
